Goal: Information Seeking & Learning: Understand process/instructions

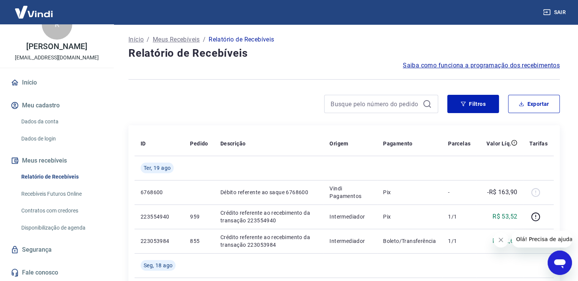
click at [503, 66] on span "Saiba como funciona a programação dos recebimentos" at bounding box center [481, 65] width 157 height 9
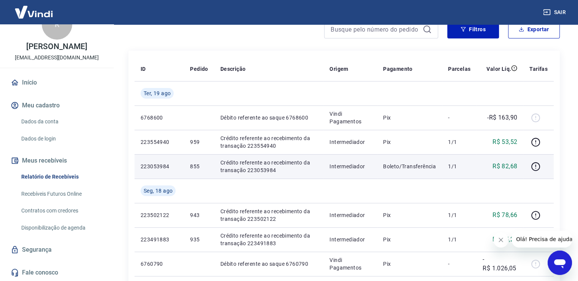
scroll to position [76, 0]
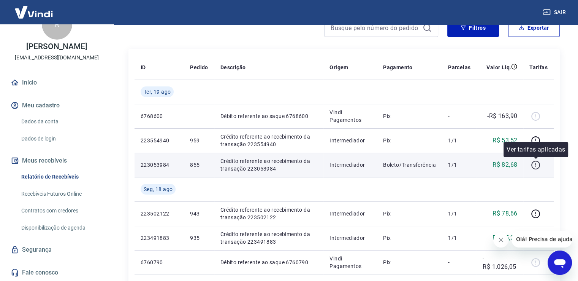
click at [537, 165] on icon "button" at bounding box center [536, 165] width 10 height 10
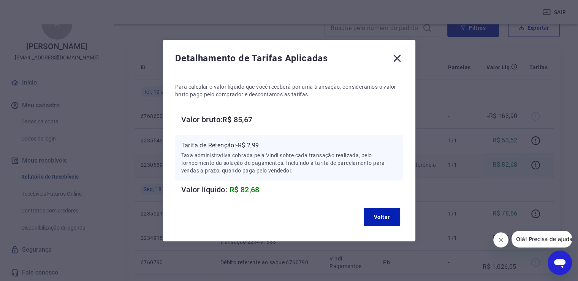
click at [401, 58] on icon at bounding box center [397, 58] width 12 height 12
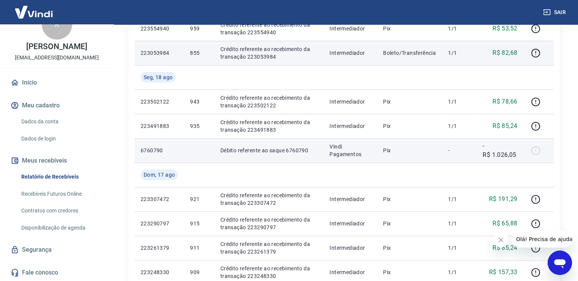
scroll to position [190, 0]
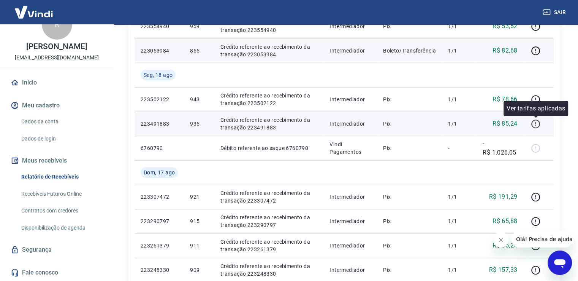
click at [535, 124] on icon "button" at bounding box center [536, 124] width 10 height 10
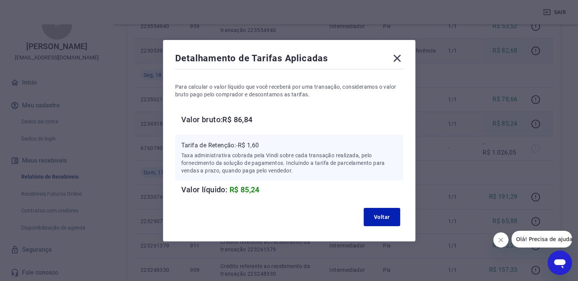
click at [397, 54] on icon at bounding box center [397, 58] width 12 height 12
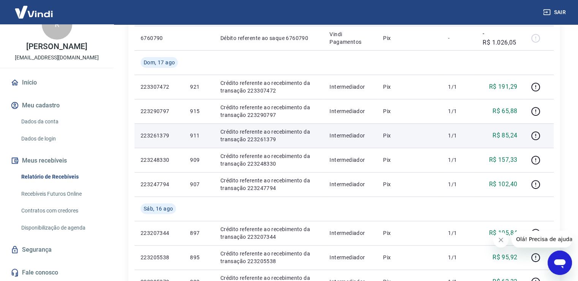
scroll to position [304, 0]
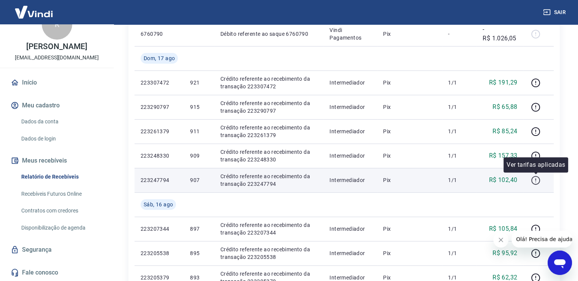
click at [533, 181] on icon "button" at bounding box center [536, 180] width 10 height 10
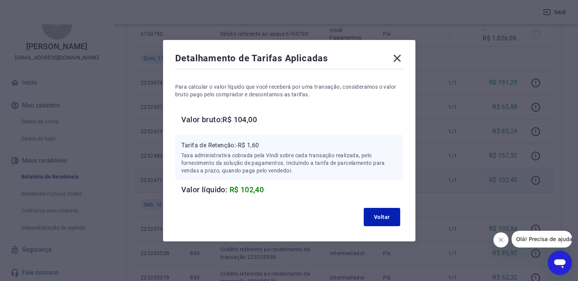
click at [401, 56] on icon at bounding box center [397, 57] width 7 height 7
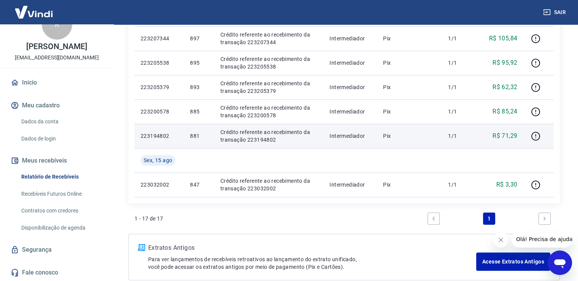
scroll to position [532, 0]
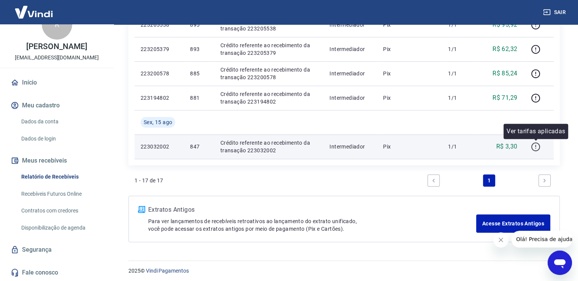
click at [534, 146] on icon "button" at bounding box center [536, 147] width 10 height 10
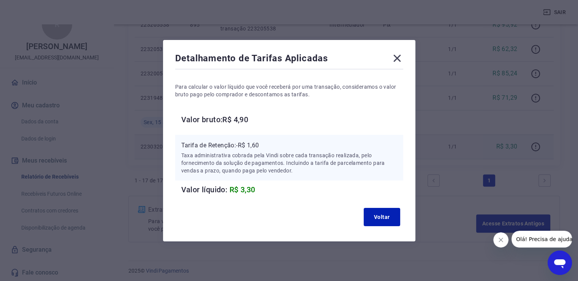
click at [400, 54] on icon at bounding box center [397, 58] width 12 height 12
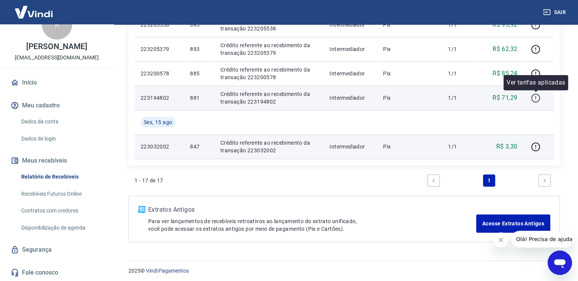
click at [535, 98] on icon "button" at bounding box center [536, 98] width 10 height 10
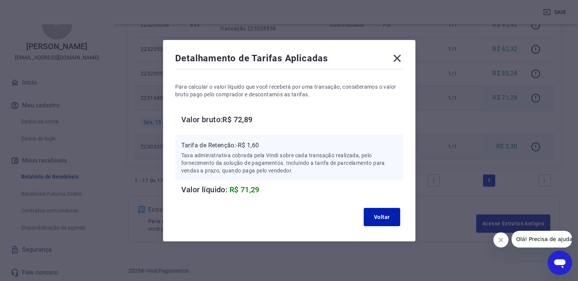
click at [400, 56] on icon at bounding box center [397, 58] width 12 height 12
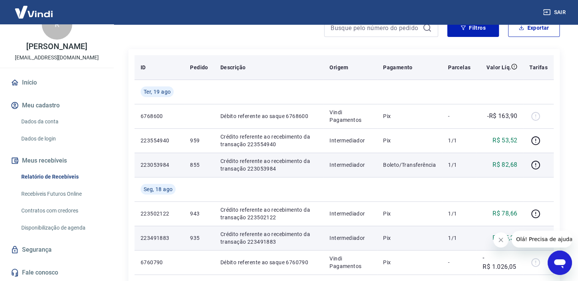
scroll to position [0, 0]
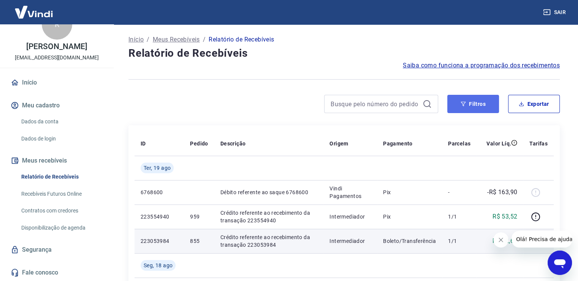
click at [479, 108] on button "Filtros" at bounding box center [474, 104] width 52 height 18
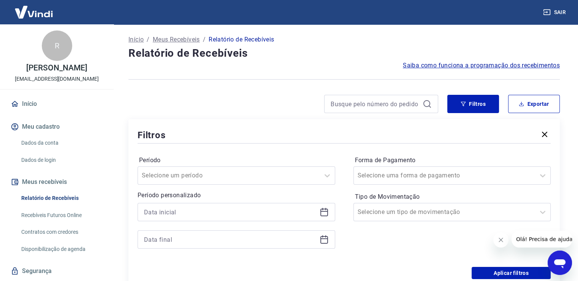
click at [32, 107] on link "Início" at bounding box center [56, 103] width 95 height 17
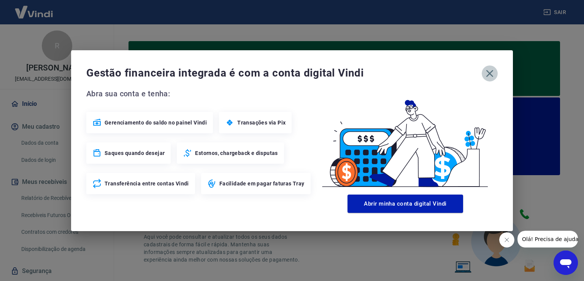
click at [490, 71] on icon "button" at bounding box center [490, 73] width 12 height 12
